Goal: Task Accomplishment & Management: Manage account settings

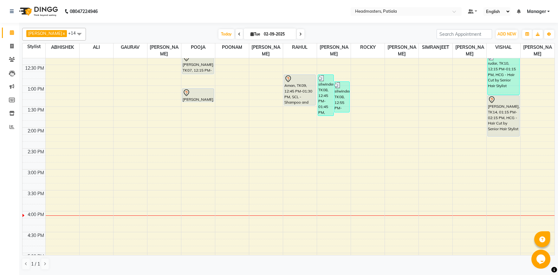
scroll to position [154, 0]
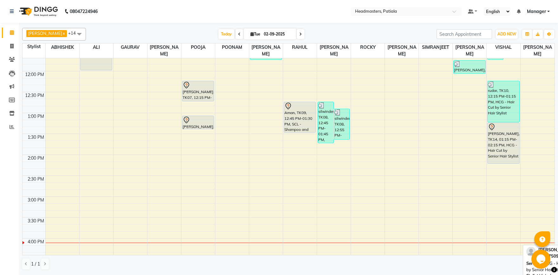
click at [498, 157] on div "[PERSON_NAME], TK14, 01:15 PM-02:15 PM, HCG - Hair Cut by Senior Hair Stylist" at bounding box center [503, 143] width 31 height 41
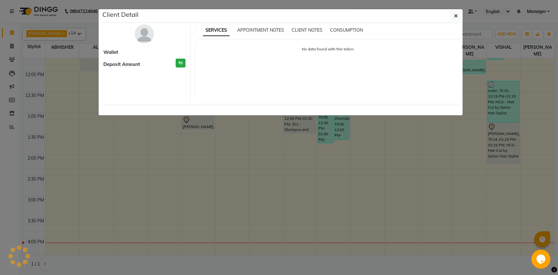
select select "7"
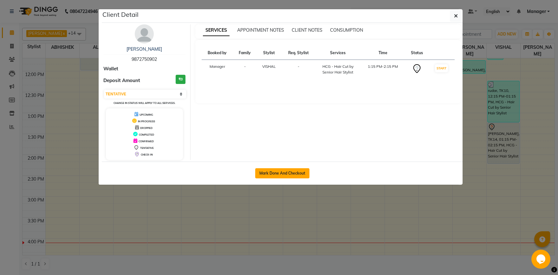
click at [281, 177] on button "Mark Done And Checkout" at bounding box center [282, 173] width 54 height 10
select select "service"
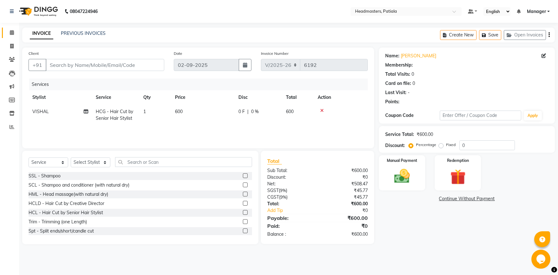
type input "9872750902"
select select "51089"
click at [198, 162] on input "text" at bounding box center [183, 162] width 137 height 10
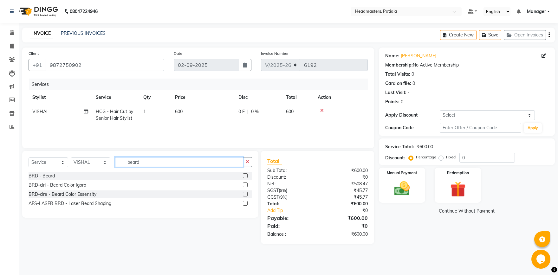
type input "beard"
click at [244, 174] on label at bounding box center [245, 175] width 5 height 5
click at [244, 174] on input "checkbox" at bounding box center [245, 176] width 4 height 4
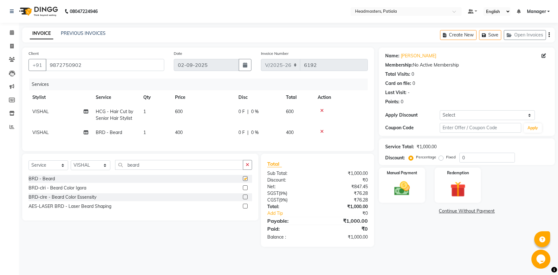
checkbox input "false"
click at [446, 159] on label "Fixed" at bounding box center [451, 157] width 10 height 6
click at [442, 159] on input "Fixed" at bounding box center [442, 157] width 4 height 4
radio input "true"
click at [471, 159] on input "0" at bounding box center [488, 158] width 56 height 10
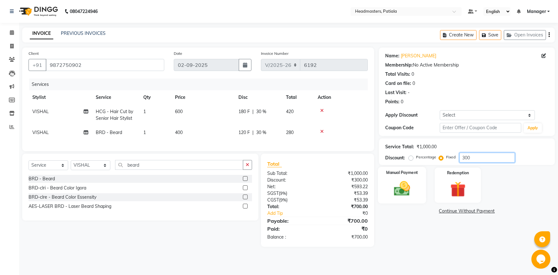
type input "300"
click at [393, 179] on div "Manual Payment" at bounding box center [402, 185] width 48 height 36
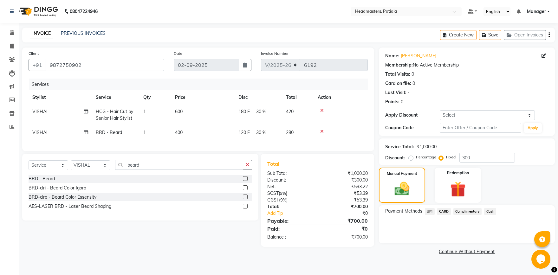
click at [429, 216] on div "UPI" at bounding box center [428, 212] width 12 height 9
click at [431, 212] on span "UPI" at bounding box center [430, 211] width 10 height 7
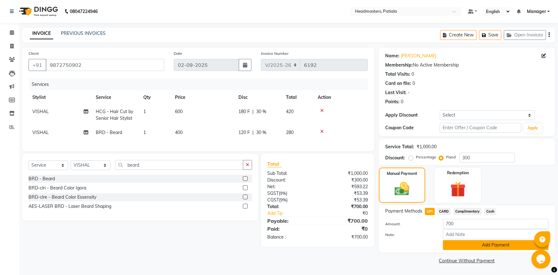
click at [485, 247] on button "Add Payment" at bounding box center [496, 245] width 106 height 10
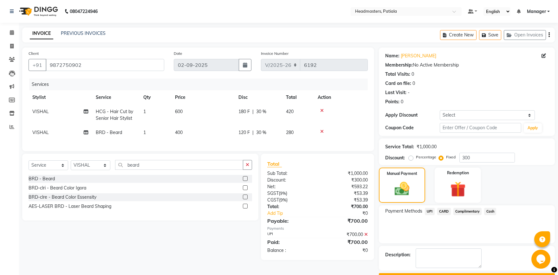
scroll to position [17, 0]
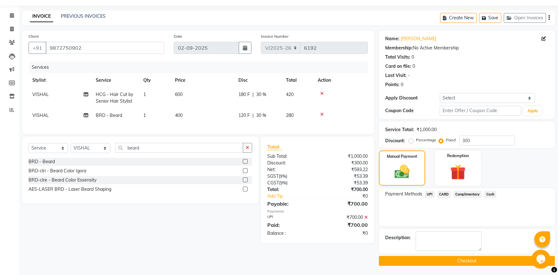
click at [462, 263] on button "Checkout" at bounding box center [467, 261] width 176 height 10
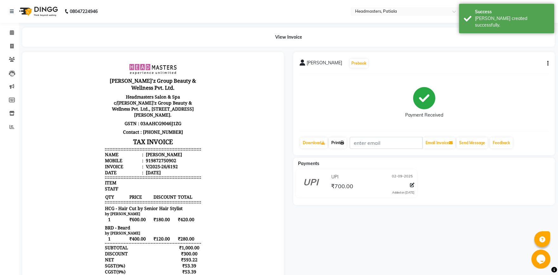
click at [340, 142] on link "Print" at bounding box center [338, 143] width 18 height 11
click at [13, 34] on icon at bounding box center [12, 32] width 4 height 5
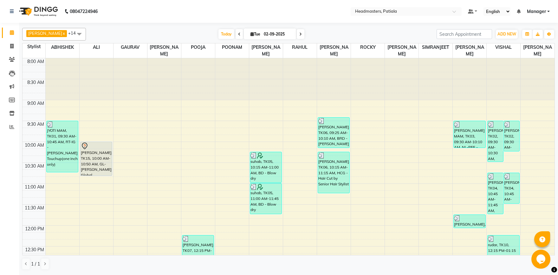
click at [83, 34] on span at bounding box center [79, 34] width 13 height 12
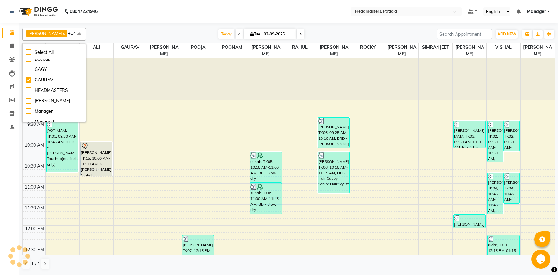
scroll to position [93, 0]
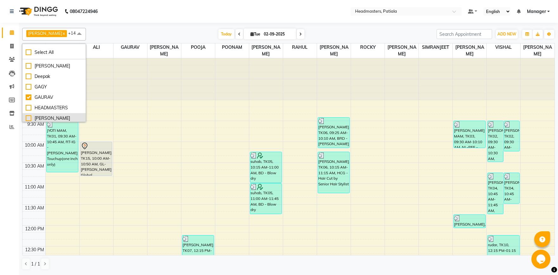
click at [28, 119] on div "[PERSON_NAME]" at bounding box center [54, 118] width 57 height 7
checkbox input "true"
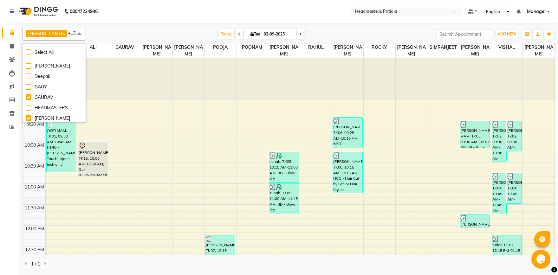
click at [141, 33] on div "[DATE] [DATE]" at bounding box center [261, 34] width 344 height 10
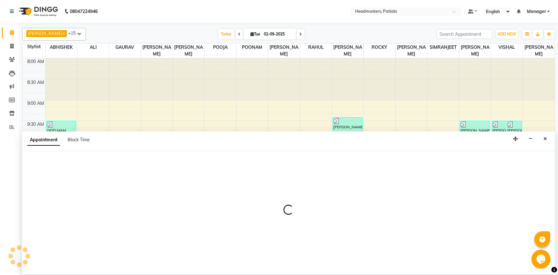
select select "51104"
select select "tentative"
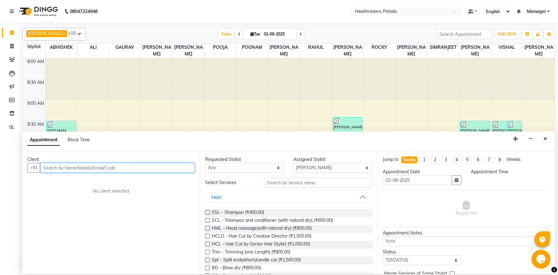
click at [70, 166] on input "text" at bounding box center [117, 168] width 154 height 10
select select "600"
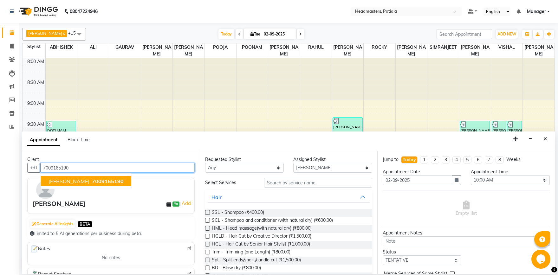
click at [92, 180] on span "7009165190" at bounding box center [108, 181] width 32 height 6
type input "7009165190"
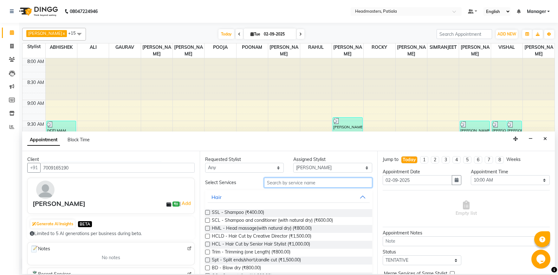
click at [272, 183] on input "text" at bounding box center [318, 183] width 108 height 10
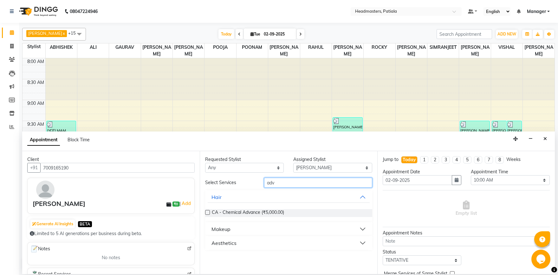
type input "adv"
click at [225, 231] on div "Makeup" at bounding box center [221, 230] width 19 height 8
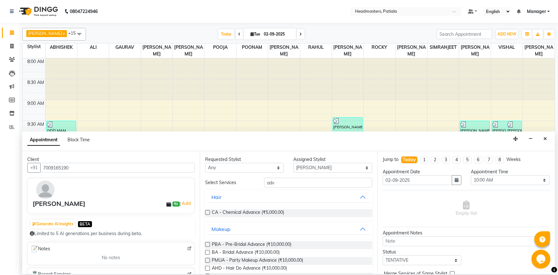
click at [207, 253] on label at bounding box center [207, 252] width 5 height 5
click at [207, 253] on input "checkbox" at bounding box center [207, 253] width 4 height 4
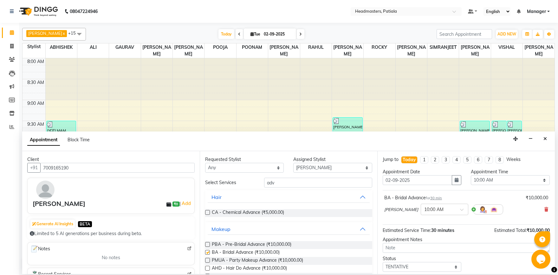
checkbox input "false"
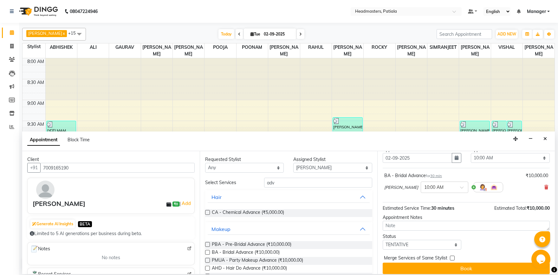
scroll to position [27, 0]
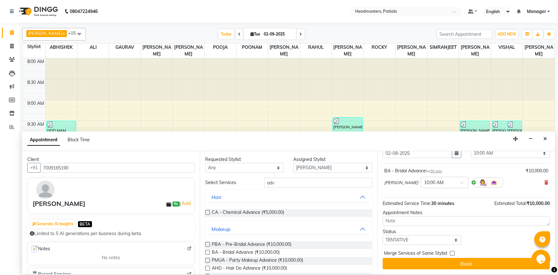
click at [445, 270] on div "Jump to [DATE] 1 2 3 4 5 6 7 8 Weeks Appointment Date [DATE] Appointment Time S…" at bounding box center [466, 212] width 178 height 123
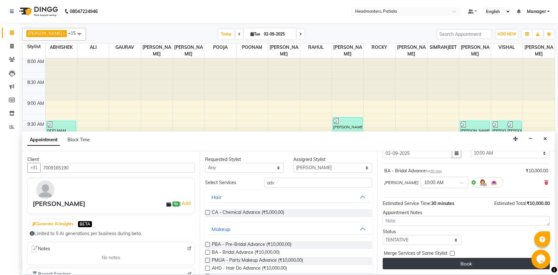
click at [444, 263] on button "Book" at bounding box center [466, 263] width 167 height 11
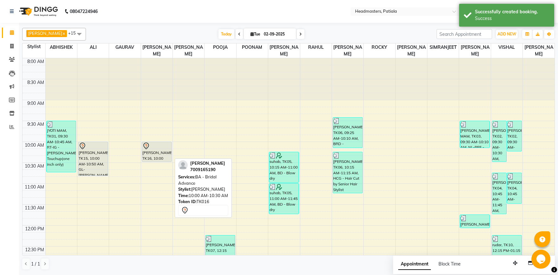
select select "51104"
select select "tentative"
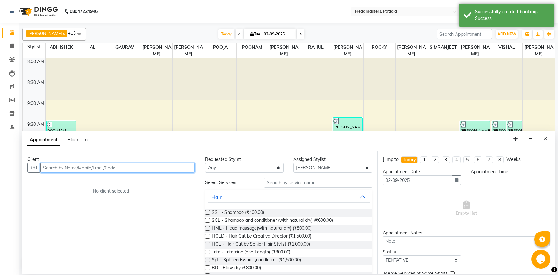
select select "630"
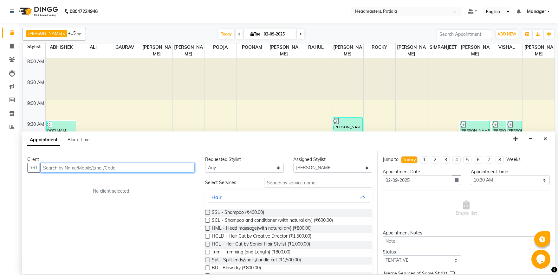
click at [89, 164] on input "text" at bounding box center [117, 168] width 154 height 10
click at [547, 137] on button "Close" at bounding box center [545, 139] width 9 height 10
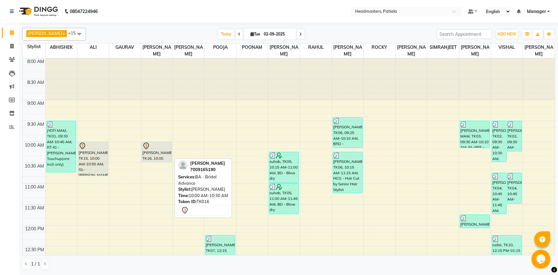
click at [164, 157] on div "[PERSON_NAME], TK16, 10:00 AM-10:30 AM, BA - Bridal Advance" at bounding box center [156, 152] width 29 height 20
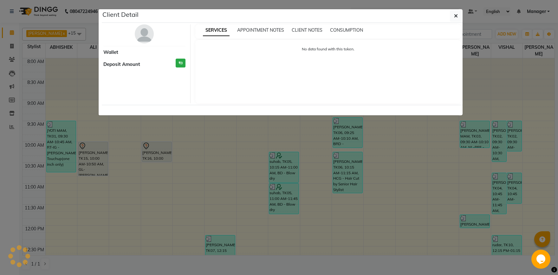
select select "7"
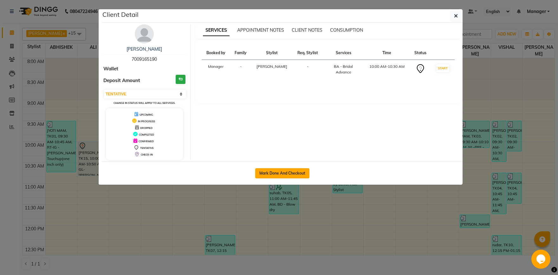
click at [284, 176] on button "Mark Done And Checkout" at bounding box center [282, 173] width 54 height 10
select select "service"
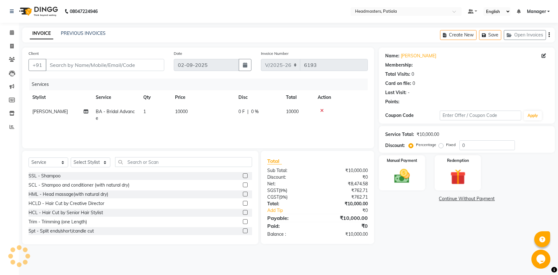
type input "7009165190"
select select "51104"
click at [248, 117] on td "0 F | 0 %" at bounding box center [259, 115] width 48 height 21
select select "51104"
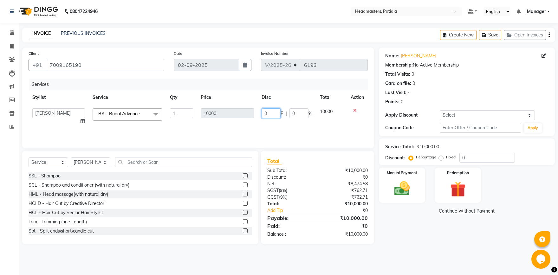
click at [268, 115] on input "0" at bounding box center [271, 113] width 19 height 10
type input "5000"
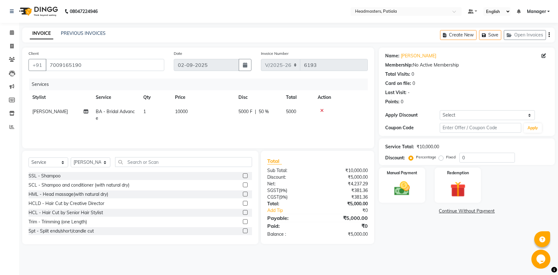
click at [308, 127] on div "Services Stylist Service Qty Price Disc Total Action [PERSON_NAME] BA - Bridal …" at bounding box center [198, 110] width 339 height 63
click at [396, 180] on img at bounding box center [402, 189] width 26 height 19
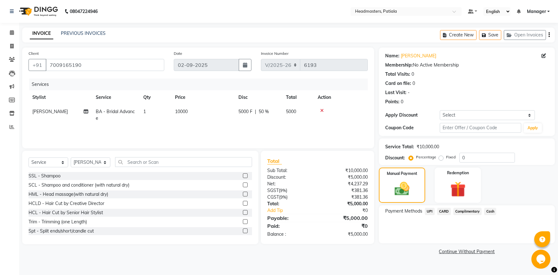
click at [432, 211] on span "UPI" at bounding box center [430, 211] width 10 height 7
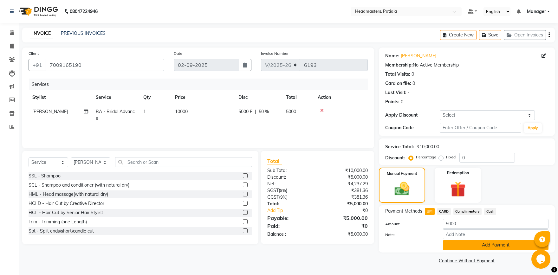
click at [467, 247] on button "Add Payment" at bounding box center [496, 245] width 106 height 10
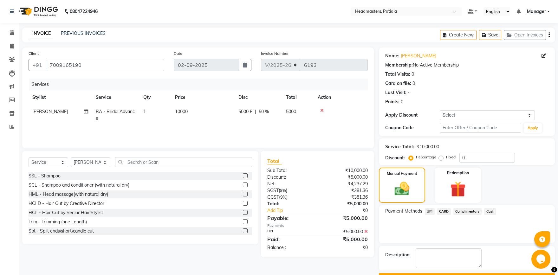
scroll to position [17, 0]
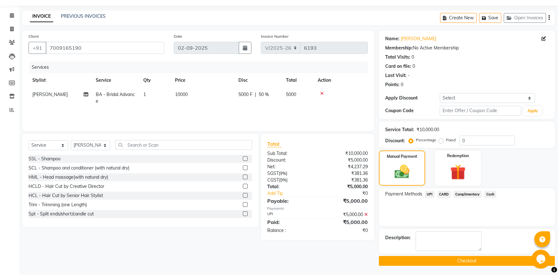
click at [448, 263] on button "Checkout" at bounding box center [467, 261] width 176 height 10
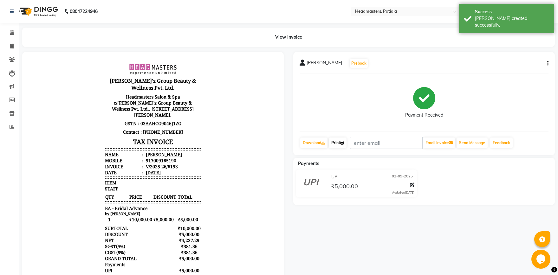
click at [344, 145] on icon at bounding box center [342, 143] width 4 height 4
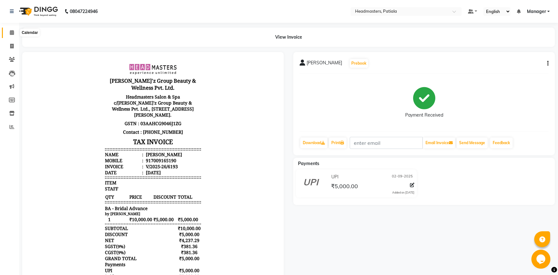
click at [14, 33] on span at bounding box center [11, 32] width 11 height 7
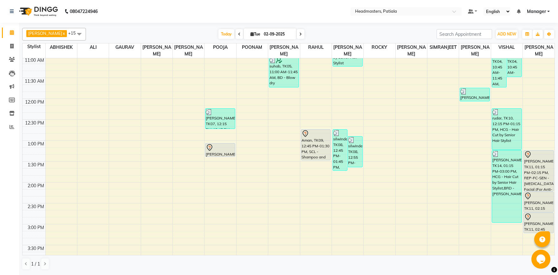
scroll to position [77, 0]
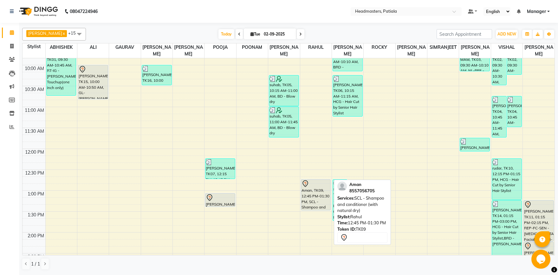
click at [316, 193] on div "Aman, TK09, 12:45 PM-01:30 PM, SCL - Shampoo and conditioner (with natural dry)" at bounding box center [315, 195] width 29 height 30
select select "7"
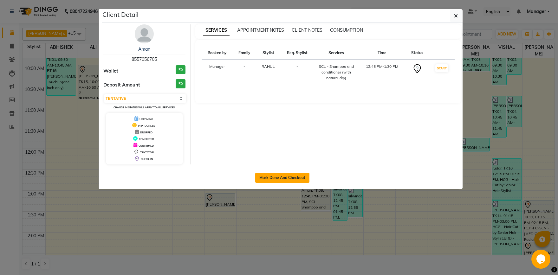
click at [277, 179] on button "Mark Done And Checkout" at bounding box center [282, 178] width 54 height 10
select select "service"
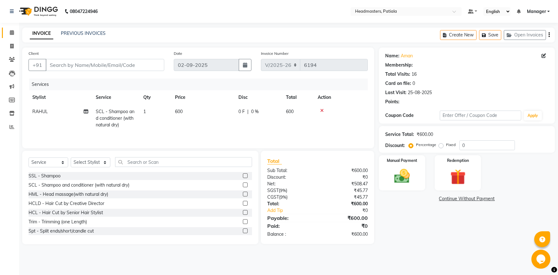
type input "8557056705"
select select "51082"
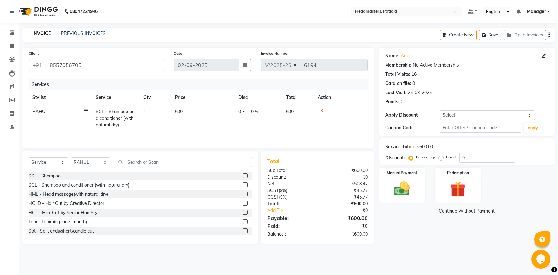
click at [319, 109] on div at bounding box center [341, 110] width 46 height 4
click at [169, 166] on input "text" at bounding box center [183, 162] width 137 height 10
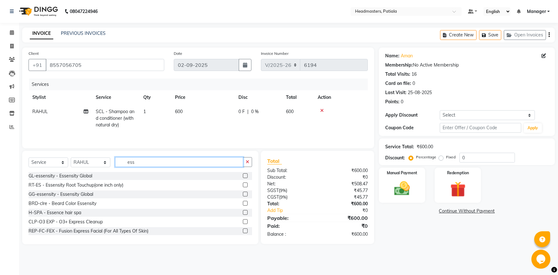
type input "ess"
click at [243, 213] on label at bounding box center [245, 212] width 5 height 5
click at [243, 213] on input "checkbox" at bounding box center [245, 213] width 4 height 4
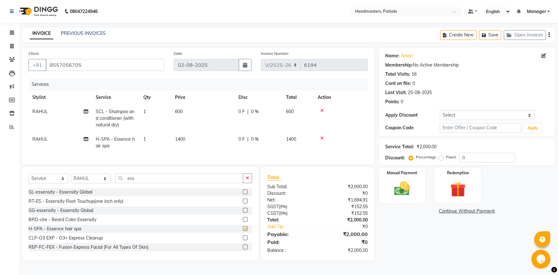
checkbox input "false"
click at [320, 111] on icon at bounding box center [321, 110] width 3 height 4
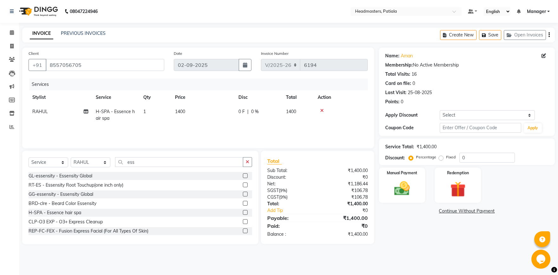
click at [244, 111] on span "0 F" at bounding box center [242, 111] width 6 height 7
select select "51082"
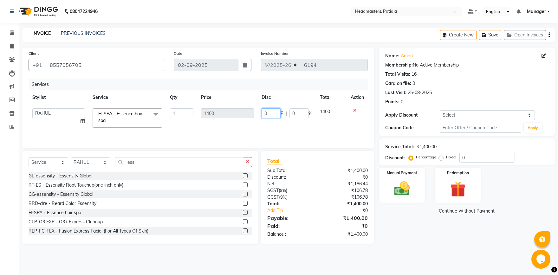
click at [267, 116] on input "0" at bounding box center [271, 113] width 19 height 10
type input "400"
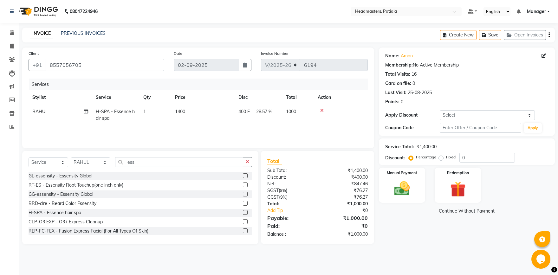
click at [305, 122] on tr "RAHUL H-SPA - Essence hair spa 1 1400 400 F | 28.57 % 1000" at bounding box center [198, 115] width 339 height 21
click at [401, 194] on img at bounding box center [402, 189] width 26 height 19
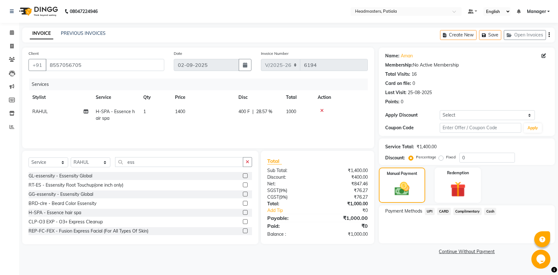
click at [429, 212] on span "UPI" at bounding box center [430, 211] width 10 height 7
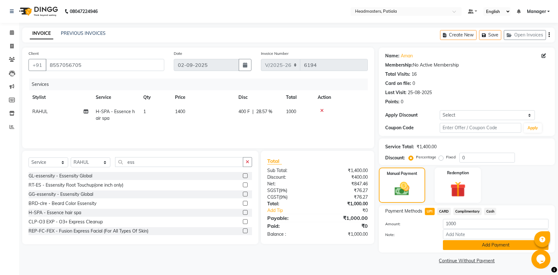
click at [464, 243] on button "Add Payment" at bounding box center [496, 245] width 106 height 10
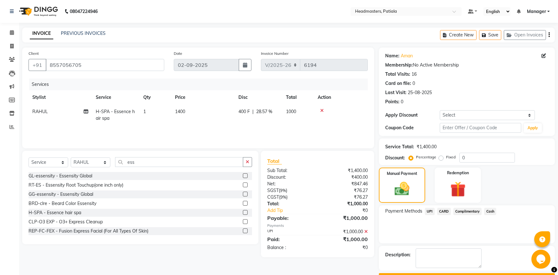
click at [460, 269] on main "INVOICE PREVIOUS INVOICES Create New Save Open Invoices Client [PHONE_NUMBER] D…" at bounding box center [288, 160] width 539 height 265
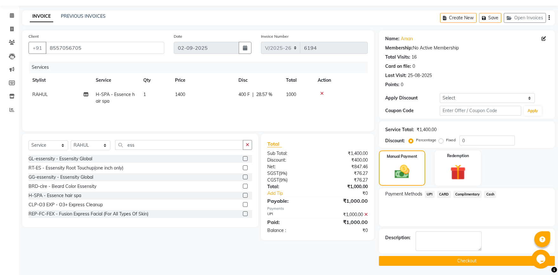
click at [457, 261] on button "Checkout" at bounding box center [467, 261] width 176 height 10
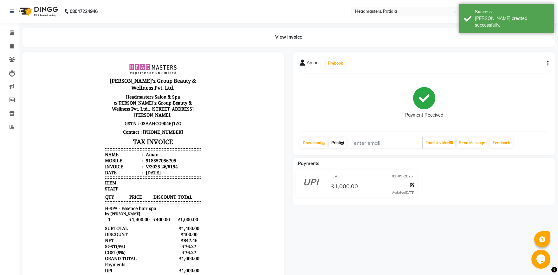
click at [336, 143] on link "Print" at bounding box center [338, 143] width 18 height 11
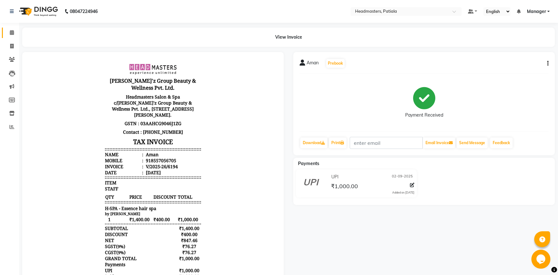
click at [12, 37] on link "Calendar" at bounding box center [9, 33] width 15 height 10
